Goal: Task Accomplishment & Management: Use online tool/utility

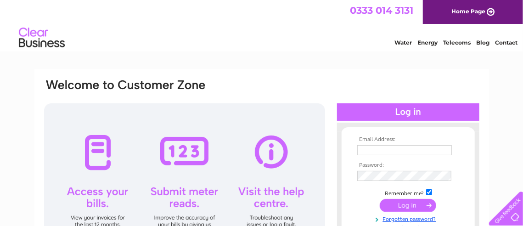
type input "flowerpotjohn@yahoo.co.uk"
click at [398, 208] on input "submit" at bounding box center [408, 205] width 57 height 13
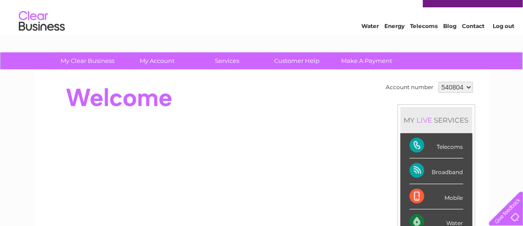
scroll to position [14, 0]
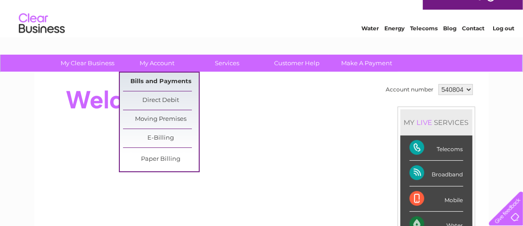
click at [167, 79] on link "Bills and Payments" at bounding box center [161, 82] width 76 height 18
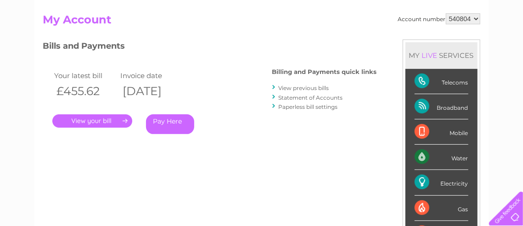
scroll to position [89, 0]
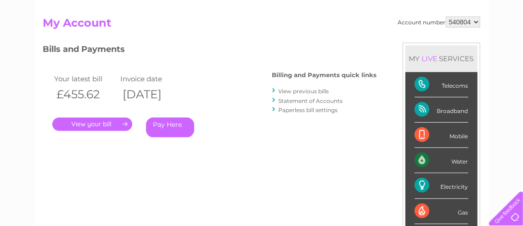
click at [314, 90] on link "View previous bills" at bounding box center [304, 91] width 51 height 7
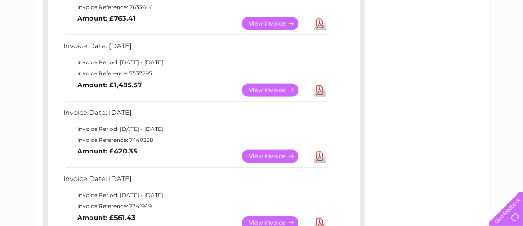
scroll to position [466, 0]
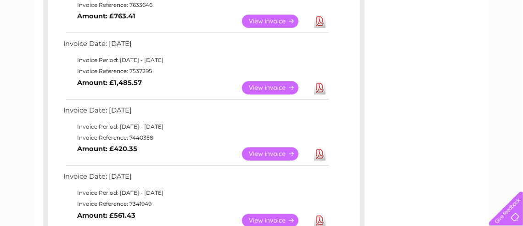
click at [287, 90] on link "View" at bounding box center [276, 87] width 68 height 13
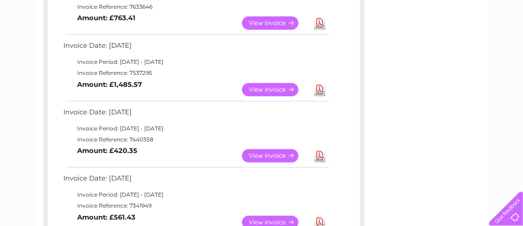
click at [324, 88] on link "Download" at bounding box center [319, 89] width 11 height 13
click at [322, 22] on link "Download" at bounding box center [319, 23] width 11 height 13
click at [323, 91] on link "Download" at bounding box center [319, 89] width 11 height 13
click at [324, 156] on link "Download" at bounding box center [319, 155] width 11 height 13
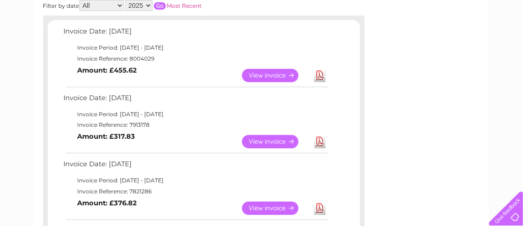
scroll to position [128, 0]
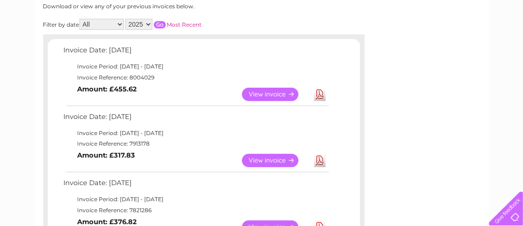
click at [322, 158] on link "Download" at bounding box center [319, 160] width 11 height 13
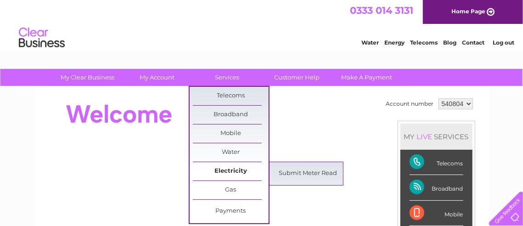
click at [228, 165] on link "Electricity" at bounding box center [231, 171] width 76 height 18
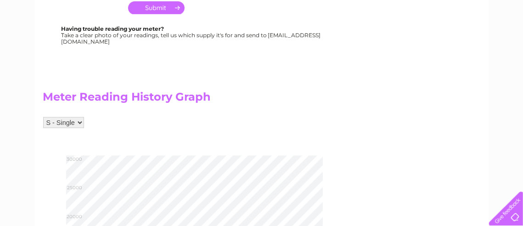
scroll to position [277, 0]
click at [71, 121] on select "S - Single" at bounding box center [63, 123] width 41 height 11
click at [167, 126] on div "S - Single" at bounding box center [204, 128] width 322 height 20
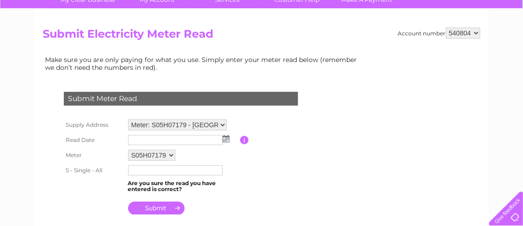
scroll to position [56, 0]
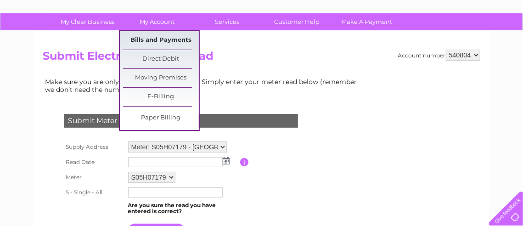
click at [154, 39] on link "Bills and Payments" at bounding box center [161, 40] width 76 height 18
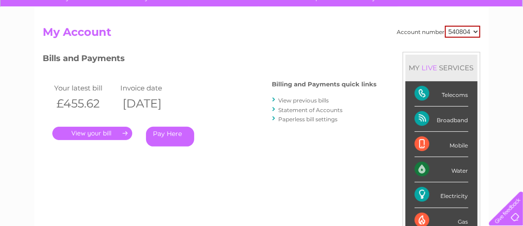
click at [523, 75] on html "My Clear Business Login Details My Details My Preferences Link Account My Accou…" at bounding box center [261, 197] width 523 height 555
click at [319, 100] on link "View previous bills" at bounding box center [304, 100] width 51 height 7
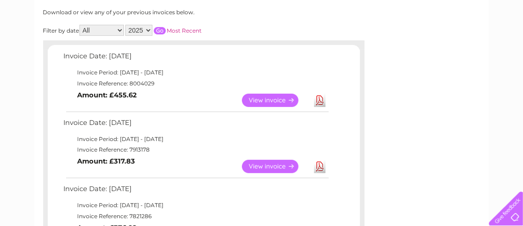
scroll to position [142, 0]
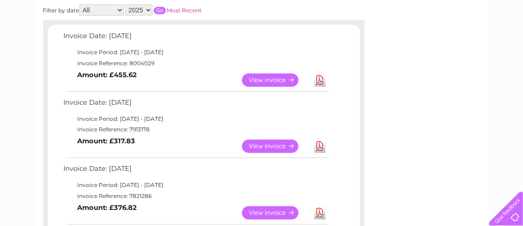
click at [322, 79] on link "Download" at bounding box center [319, 80] width 11 height 13
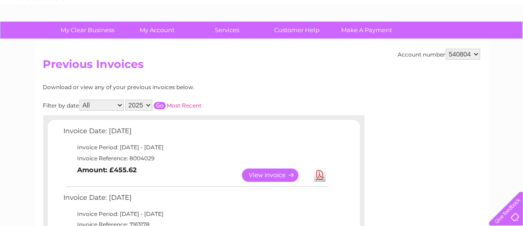
scroll to position [45, 0]
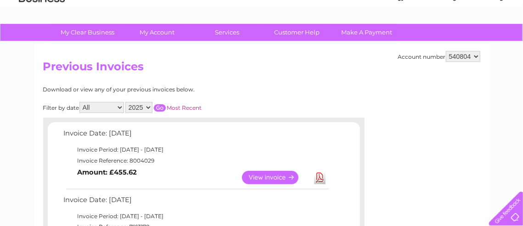
click at [134, 102] on select "2025 2024 2023 2022" at bounding box center [138, 107] width 27 height 11
click at [125, 102] on select "2025 2024 2023 2022" at bounding box center [138, 107] width 27 height 11
click at [158, 105] on input "button" at bounding box center [160, 107] width 12 height 7
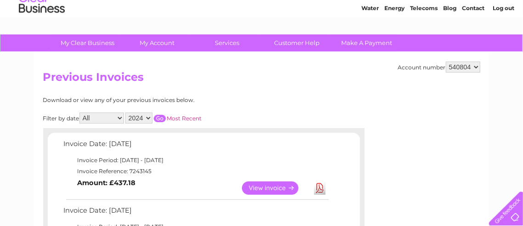
scroll to position [0, 0]
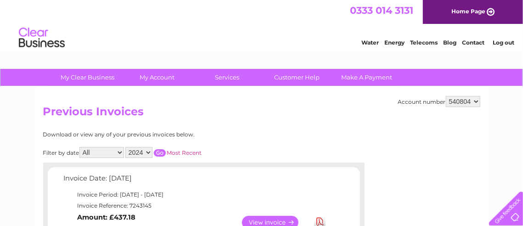
click at [158, 118] on h2 "Previous Invoices" at bounding box center [262, 113] width 438 height 17
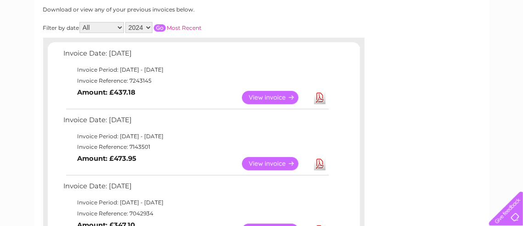
scroll to position [66, 0]
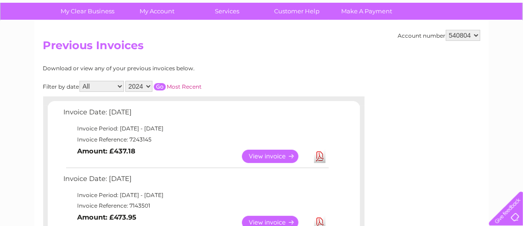
click at [128, 82] on select "2025 2024 2023 2022" at bounding box center [138, 86] width 27 height 11
click at [125, 81] on select "2025 2024 2023 2022" at bounding box center [138, 86] width 27 height 11
click at [160, 87] on input "button" at bounding box center [160, 86] width 12 height 7
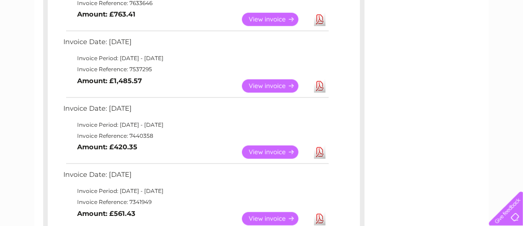
scroll to position [474, 0]
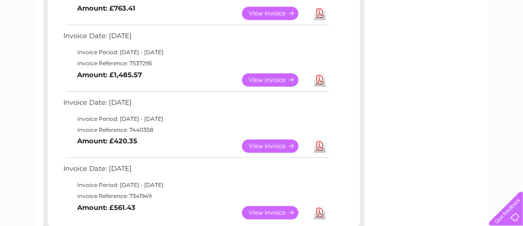
click at [320, 82] on link "Download" at bounding box center [319, 80] width 11 height 13
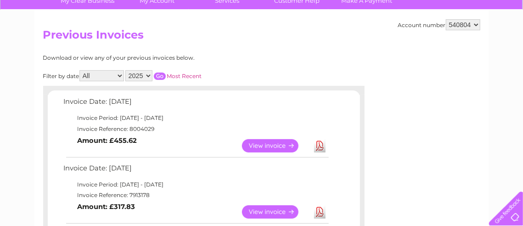
scroll to position [76, 0]
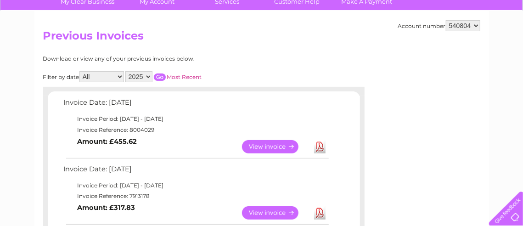
click at [141, 74] on select "2025 2024 2023 2022" at bounding box center [138, 76] width 27 height 11
click at [125, 71] on select "2025 2024 2023 2022" at bounding box center [138, 76] width 27 height 11
click at [160, 74] on input "button" at bounding box center [160, 77] width 12 height 7
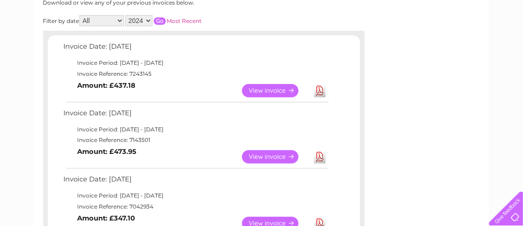
scroll to position [149, 0]
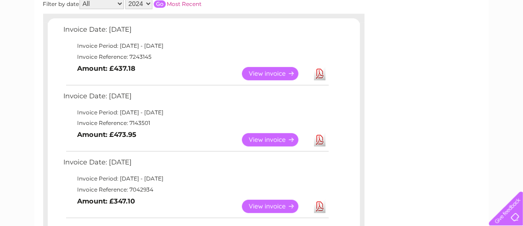
click at [319, 140] on link "Download" at bounding box center [319, 139] width 11 height 13
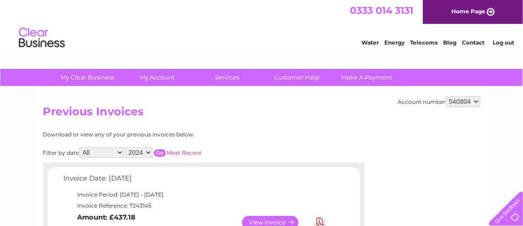
click at [145, 155] on select "2025 2024 2023 2022" at bounding box center [138, 152] width 27 height 11
select select "2025"
click at [125, 147] on select "2025 2024 2023 2022" at bounding box center [138, 152] width 27 height 11
click at [161, 152] on input "button" at bounding box center [160, 152] width 12 height 7
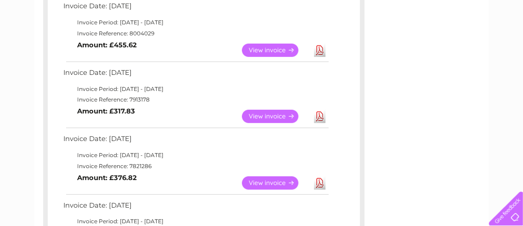
click at [323, 116] on link "Download" at bounding box center [319, 116] width 11 height 13
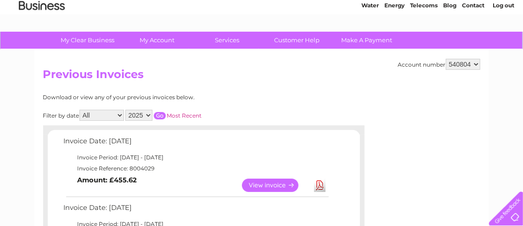
scroll to position [0, 0]
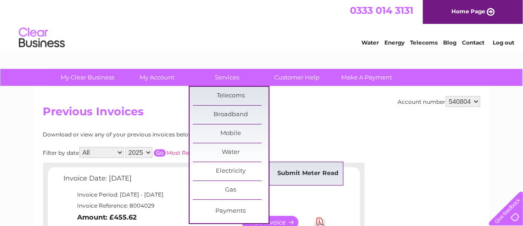
click at [299, 173] on link "Submit Meter Read" at bounding box center [308, 174] width 76 height 18
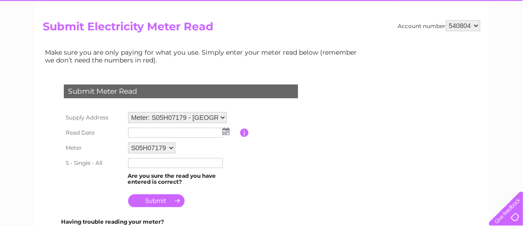
scroll to position [93, 0]
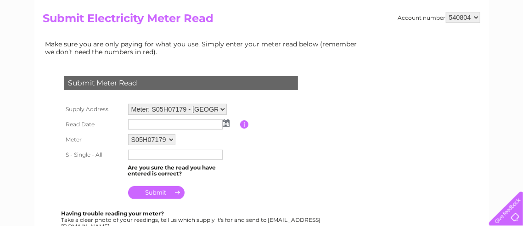
click at [223, 122] on img at bounding box center [226, 122] width 7 height 7
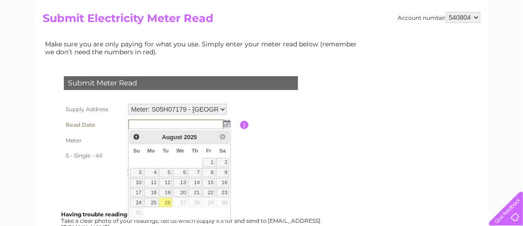
click at [163, 200] on link "26" at bounding box center [165, 202] width 13 height 9
type input "[DATE]"
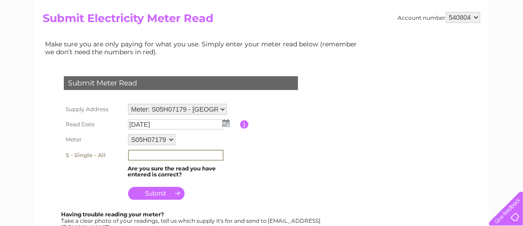
click at [160, 153] on input "text" at bounding box center [176, 155] width 96 height 11
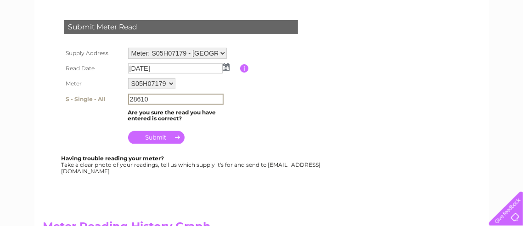
scroll to position [141, 0]
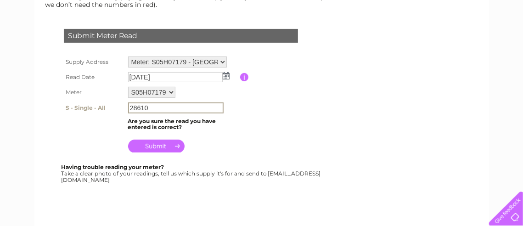
type input "28610"
click at [159, 146] on input "submit" at bounding box center [156, 146] width 57 height 13
